Goal: Contribute content: Contribute content

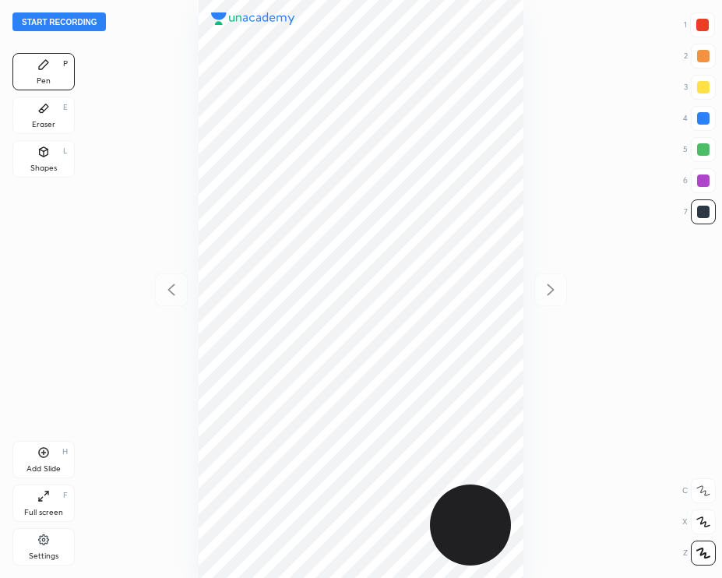
scroll to position [577, 472]
click at [76, 22] on button "Start recording" at bounding box center [58, 21] width 93 height 19
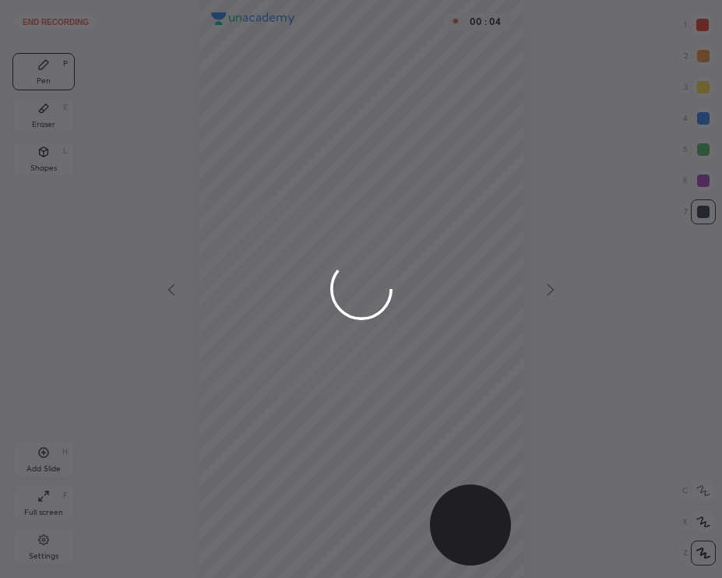
click at [701, 124] on div at bounding box center [361, 289] width 722 height 578
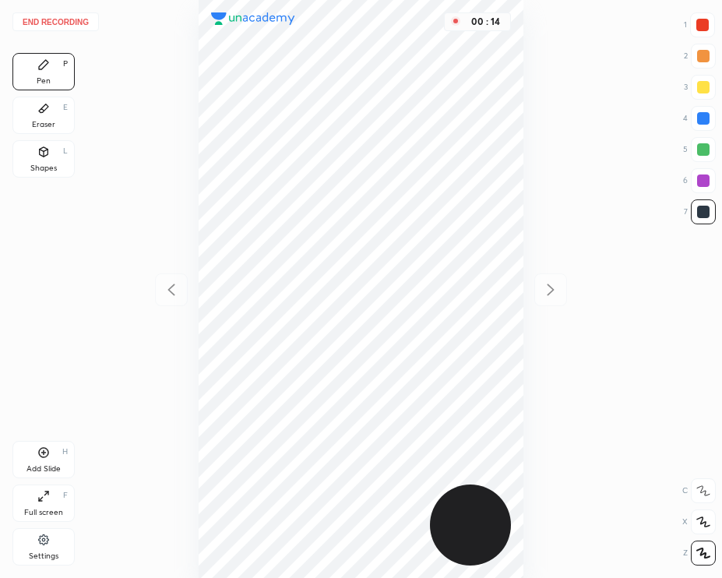
click at [696, 28] on div at bounding box center [702, 25] width 12 height 12
click at [703, 118] on div at bounding box center [703, 118] width 12 height 12
click at [694, 213] on div at bounding box center [703, 211] width 25 height 25
click at [44, 18] on button "End recording" at bounding box center [55, 21] width 86 height 19
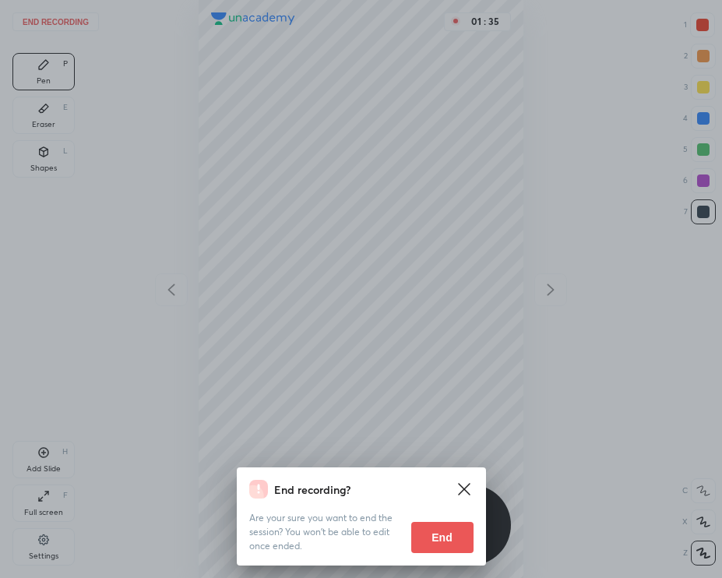
click at [456, 543] on button "End" at bounding box center [442, 537] width 62 height 31
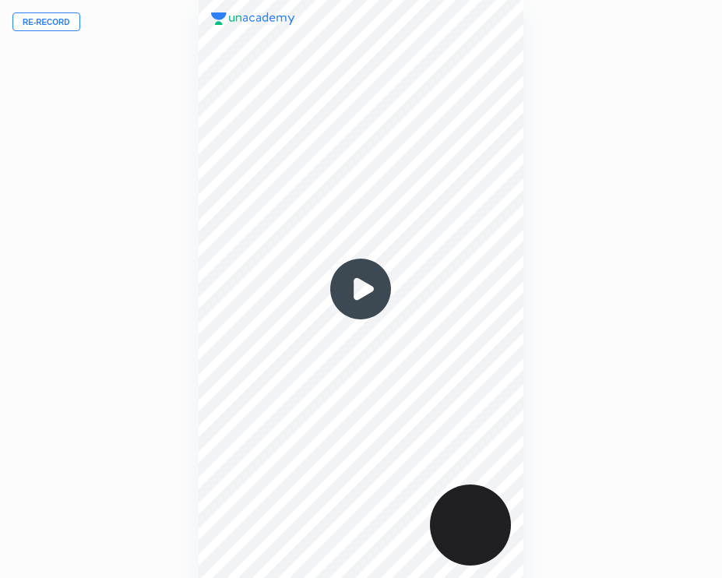
click at [372, 294] on img at bounding box center [360, 289] width 75 height 75
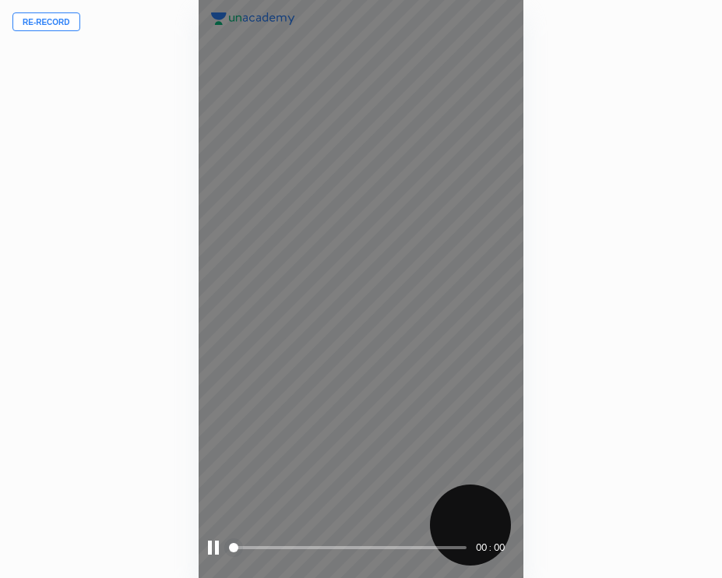
click at [268, 550] on span at bounding box center [348, 547] width 235 height 23
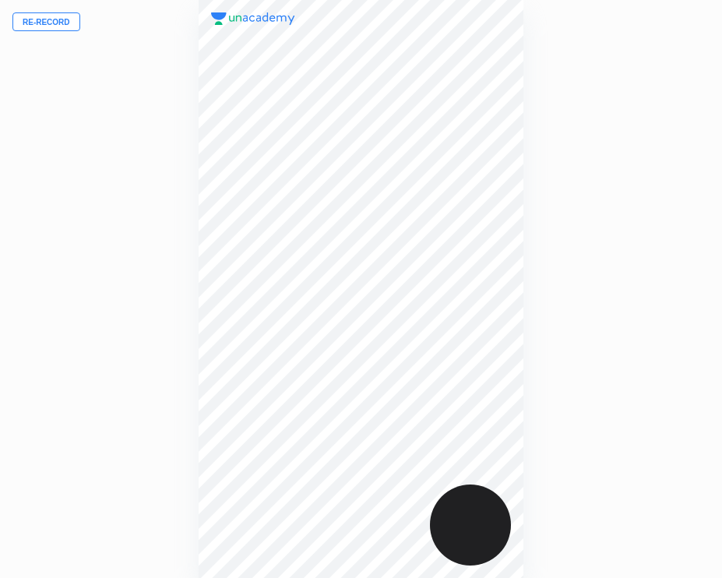
click at [57, 18] on button "Re-record" at bounding box center [46, 21] width 68 height 19
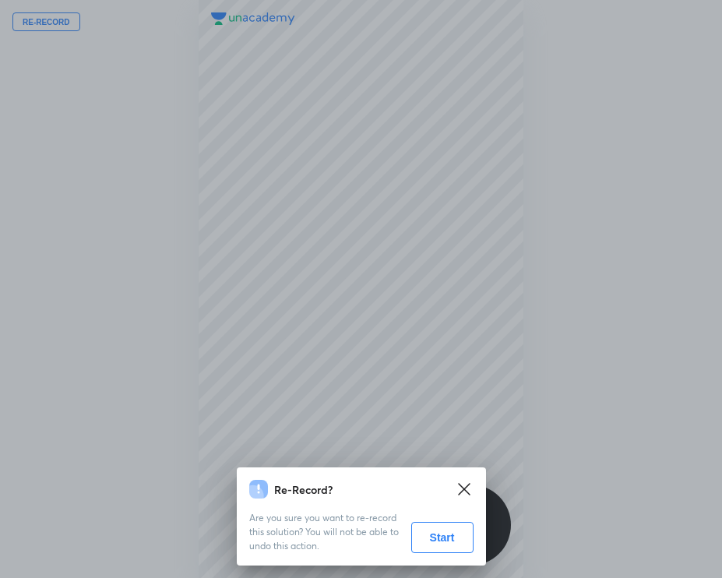
click at [435, 534] on button "Start" at bounding box center [442, 537] width 62 height 31
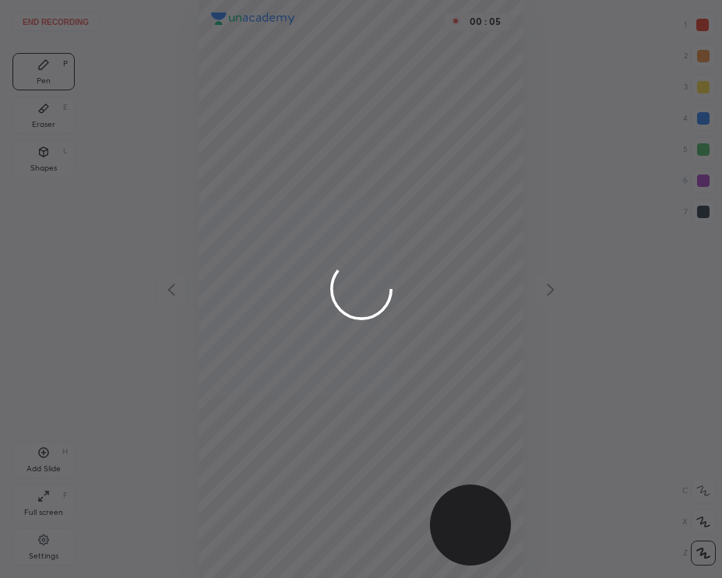
click at [700, 28] on div at bounding box center [702, 25] width 12 height 12
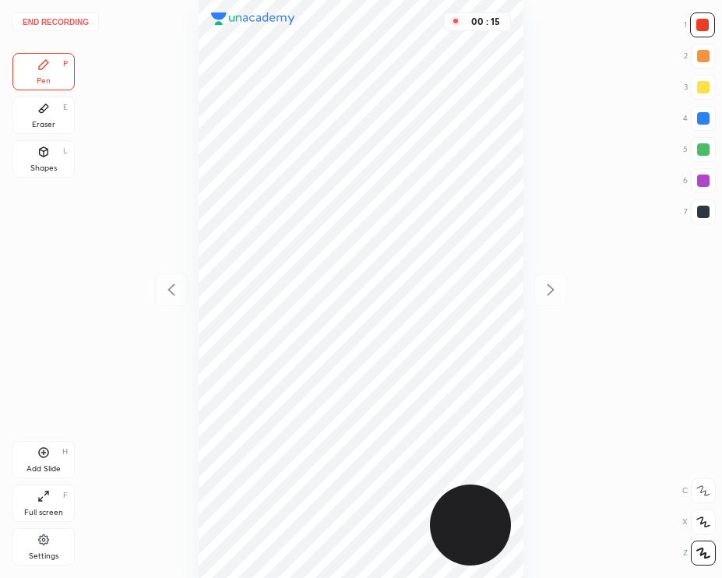
click at [696, 115] on div at bounding box center [703, 118] width 25 height 25
click at [700, 206] on div at bounding box center [703, 212] width 12 height 12
click at [706, 117] on div at bounding box center [703, 118] width 12 height 12
click at [697, 208] on div at bounding box center [703, 212] width 12 height 12
click at [703, 173] on div at bounding box center [703, 180] width 25 height 25
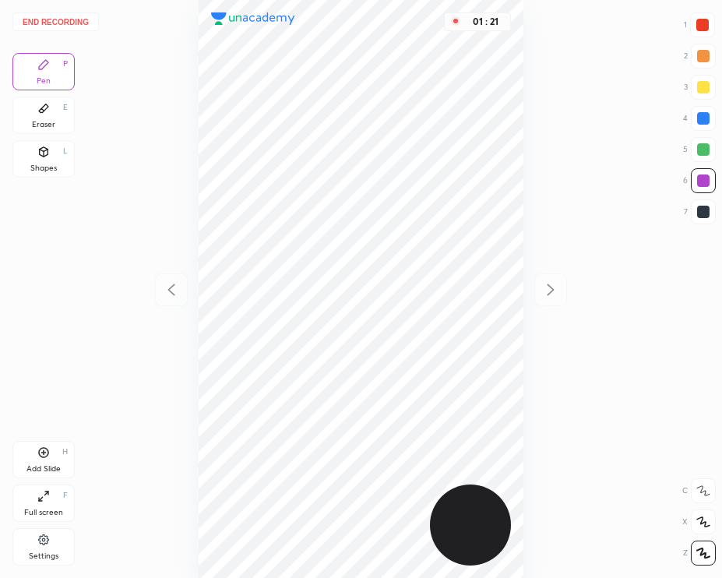
click at [50, 456] on div "Add Slide H" at bounding box center [43, 459] width 62 height 37
click at [58, 23] on button "End recording" at bounding box center [55, 21] width 86 height 19
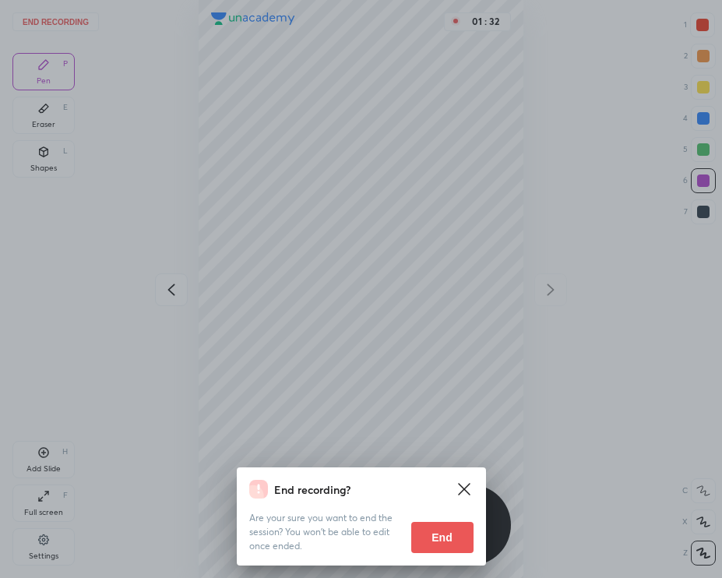
click at [437, 538] on button "End" at bounding box center [442, 537] width 62 height 31
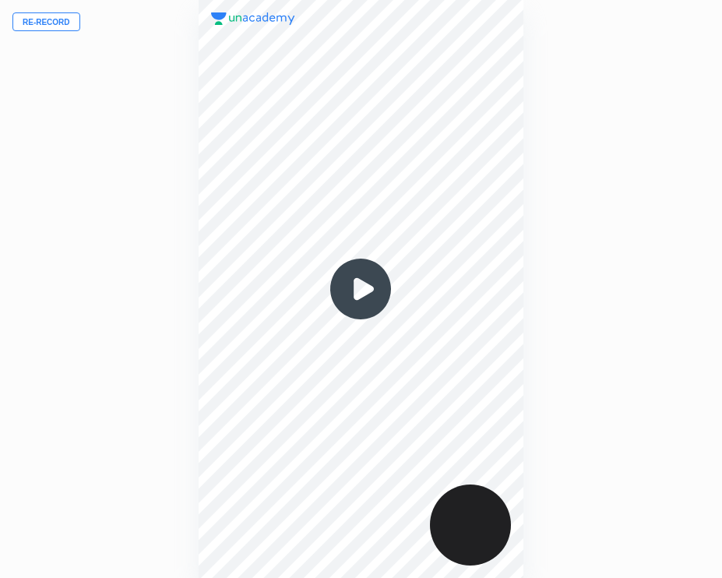
click at [369, 271] on img at bounding box center [360, 289] width 75 height 75
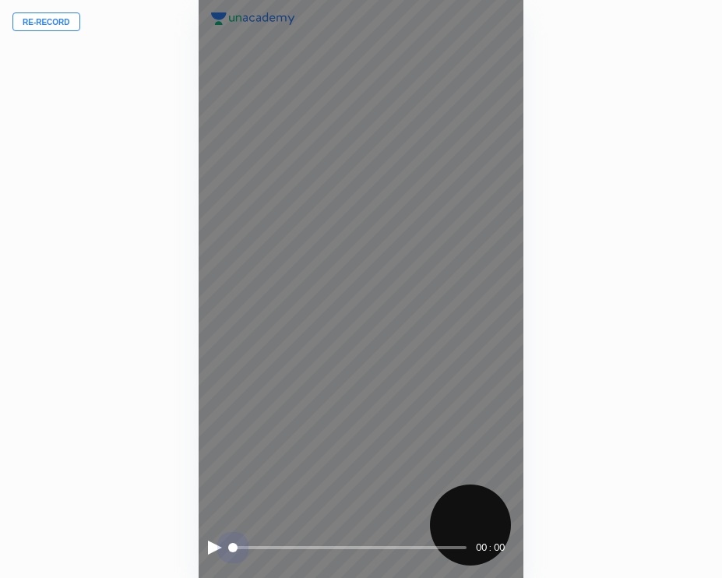
click at [264, 547] on span at bounding box center [348, 547] width 235 height 3
click at [200, 543] on div "00 : 12" at bounding box center [361, 289] width 325 height 578
click at [226, 542] on div "00 : 12" at bounding box center [361, 547] width 306 height 23
click at [218, 543] on div at bounding box center [215, 548] width 14 height 14
